Goal: Information Seeking & Learning: Learn about a topic

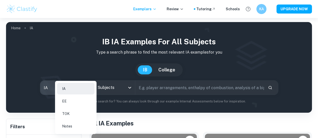
click at [78, 94] on body "We value your privacy We use cookies to enhance your browsing experience, serve…" at bounding box center [159, 87] width 318 height 138
click at [79, 113] on li "TOK" at bounding box center [75, 114] width 37 height 12
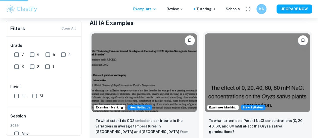
scroll to position [101, 0]
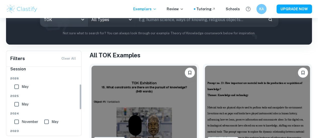
scroll to position [47, 0]
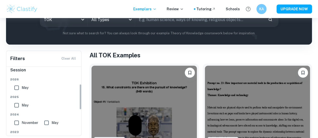
click at [26, 88] on span "May" at bounding box center [25, 88] width 7 height 6
click at [22, 88] on input "May" at bounding box center [17, 88] width 10 height 10
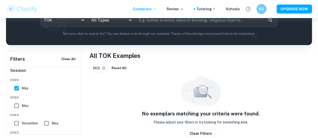
scroll to position [68, 0]
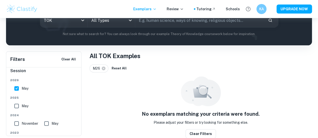
click at [26, 88] on span "May" at bounding box center [25, 89] width 7 height 6
click at [22, 88] on input "May" at bounding box center [17, 89] width 10 height 10
checkbox input "false"
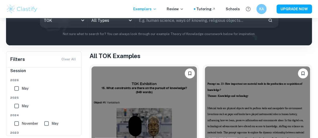
click at [26, 106] on span "May" at bounding box center [25, 107] width 7 height 6
click at [22, 106] on input "May" at bounding box center [17, 106] width 10 height 10
checkbox input "true"
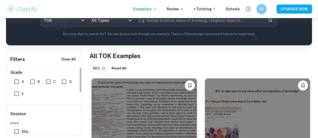
scroll to position [0, 0]
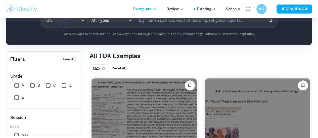
click at [19, 86] on input "A" at bounding box center [17, 86] width 10 height 10
checkbox input "true"
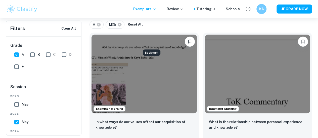
scroll to position [112, 0]
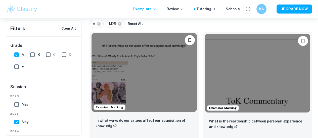
click at [135, 75] on img at bounding box center [143, 72] width 105 height 79
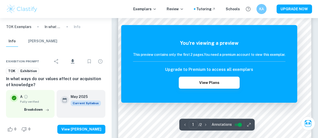
scroll to position [59, 0]
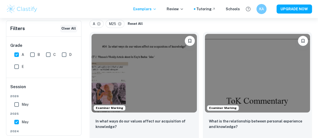
click at [76, 27] on button "Clear All" at bounding box center [68, 29] width 17 height 8
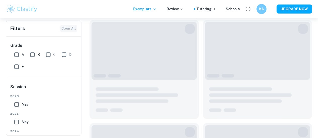
checkbox input "false"
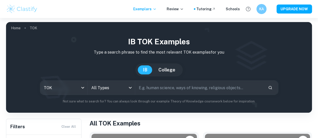
scroll to position [11, 0]
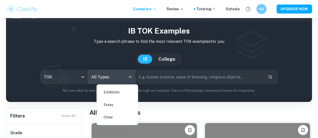
click at [115, 79] on body "We value your privacy We use cookies to enhance your browsing experience, serve…" at bounding box center [159, 76] width 318 height 138
click at [121, 105] on li "Essay" at bounding box center [117, 105] width 37 height 12
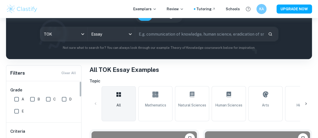
scroll to position [54, 0]
click at [17, 99] on input "A" at bounding box center [17, 99] width 10 height 10
checkbox input "true"
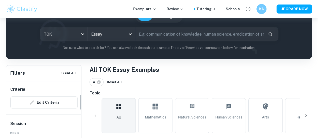
scroll to position [0, 0]
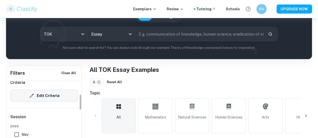
click at [37, 94] on button "Edit Criteria" at bounding box center [43, 96] width 67 height 12
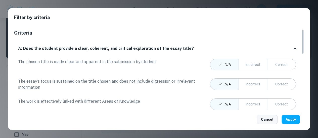
click at [271, 123] on button "Cancel" at bounding box center [267, 119] width 21 height 9
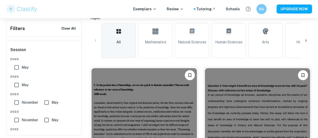
click at [307, 40] on icon at bounding box center [305, 40] width 5 height 5
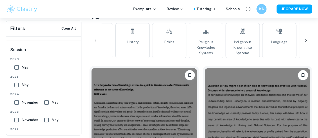
click at [304, 42] on icon at bounding box center [305, 40] width 5 height 5
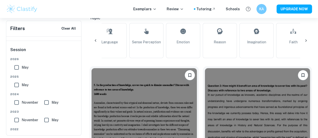
click at [23, 86] on span "May" at bounding box center [25, 85] width 7 height 6
click at [22, 86] on input "May" at bounding box center [17, 85] width 10 height 10
checkbox input "true"
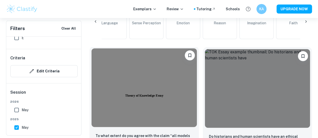
click at [122, 87] on img at bounding box center [143, 88] width 105 height 79
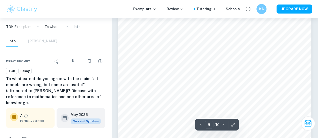
scroll to position [1790, 0]
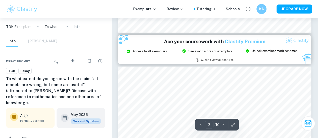
type input "3"
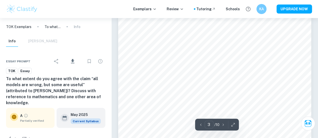
scroll to position [639, 0]
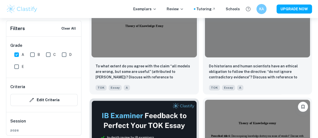
scroll to position [219, 0]
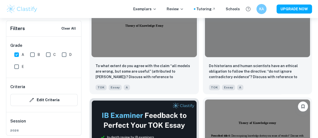
click at [205, 105] on img at bounding box center [257, 139] width 105 height 79
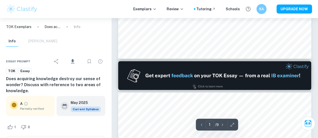
type input "2"
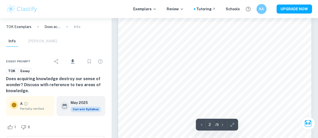
scroll to position [329, 0]
